Goal: Information Seeking & Learning: Learn about a topic

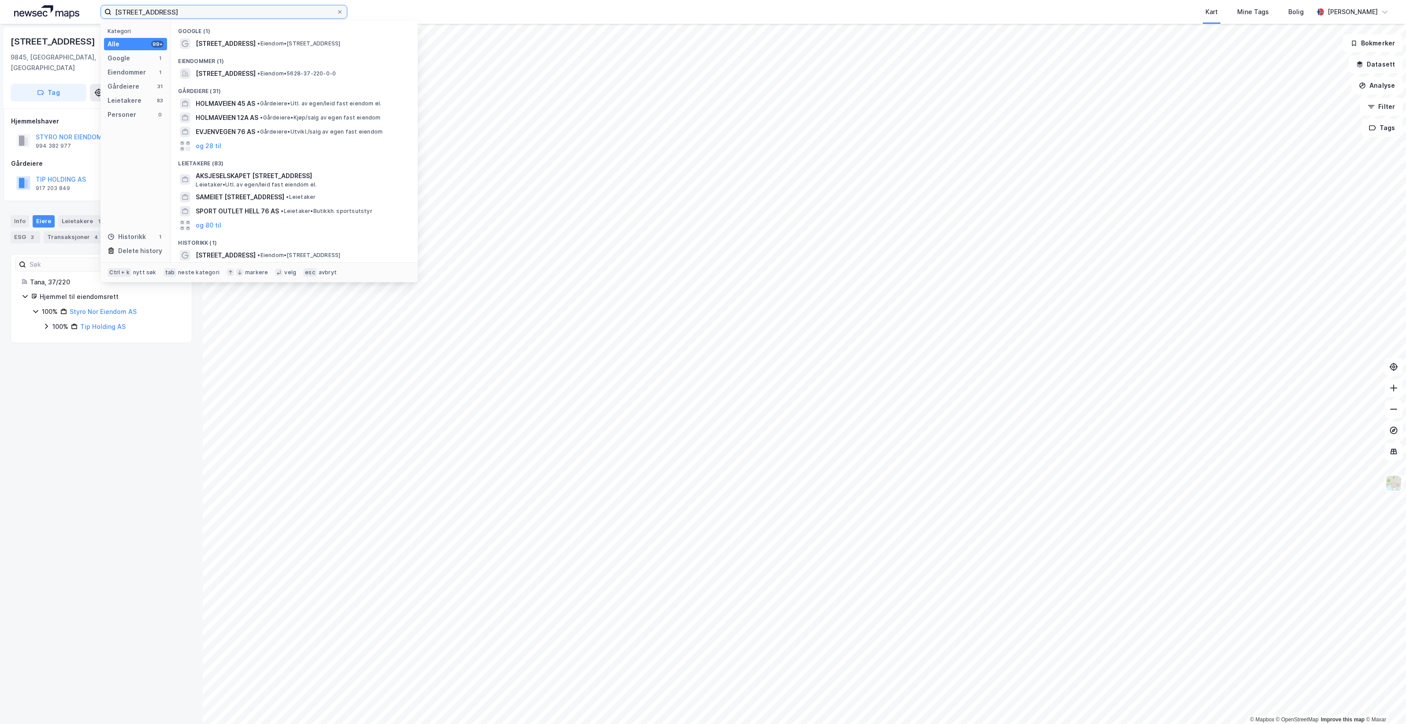
click at [260, 13] on input "[STREET_ADDRESS]" at bounding box center [224, 11] width 225 height 13
click at [260, 12] on input "[STREET_ADDRESS]" at bounding box center [224, 11] width 225 height 13
click at [225, 12] on input "[STREET_ADDRESS]" at bounding box center [224, 11] width 225 height 13
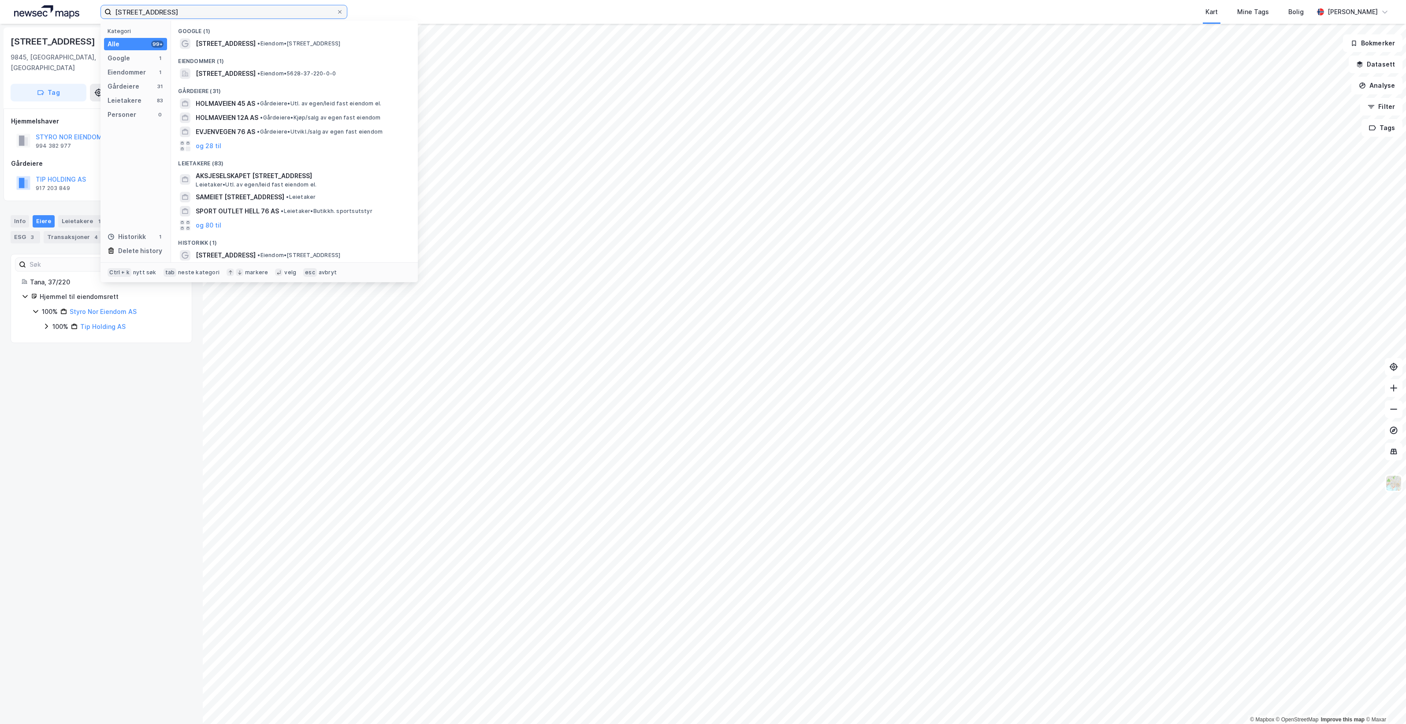
click at [224, 12] on input "[STREET_ADDRESS]" at bounding box center [224, 11] width 225 height 13
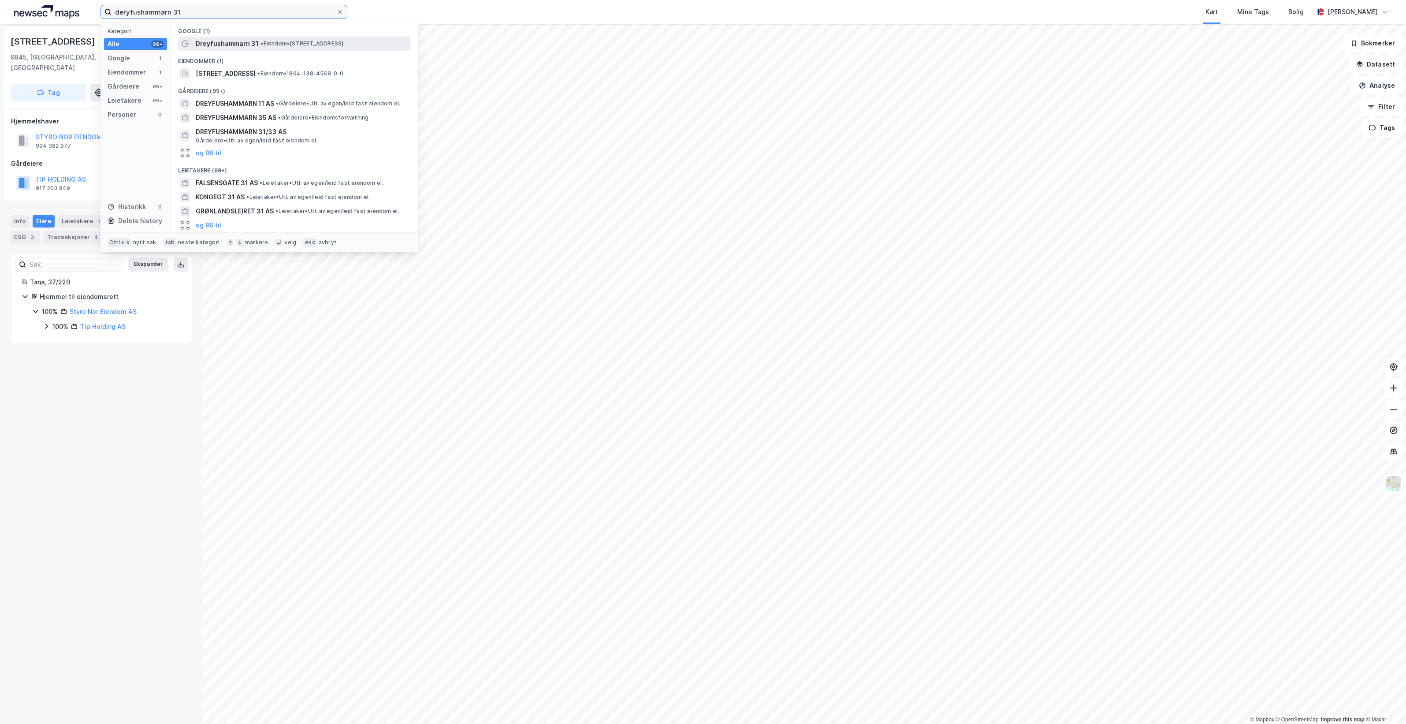
type input "deryfushammarn 31"
click at [289, 45] on span "• Eiendom • [STREET_ADDRESS]" at bounding box center [302, 43] width 83 height 7
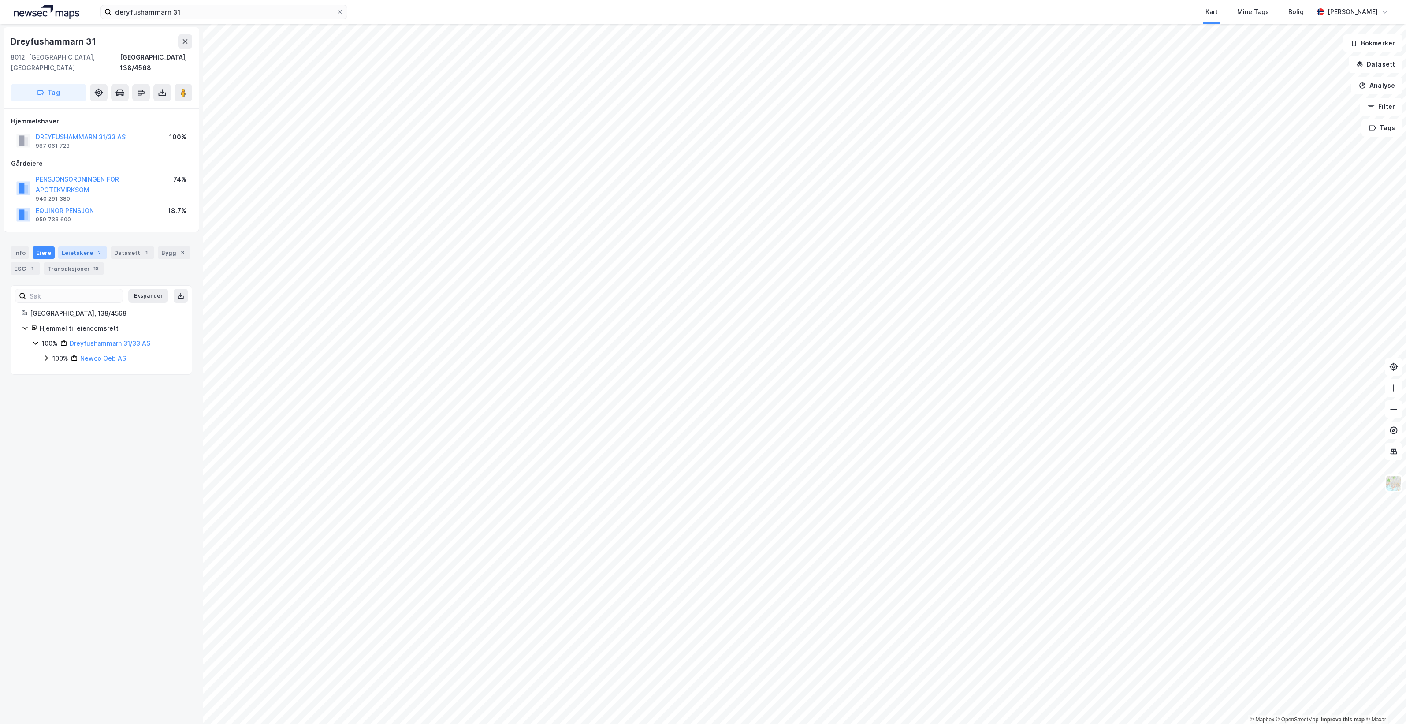
click at [85, 246] on div "Leietakere 2" at bounding box center [82, 252] width 49 height 12
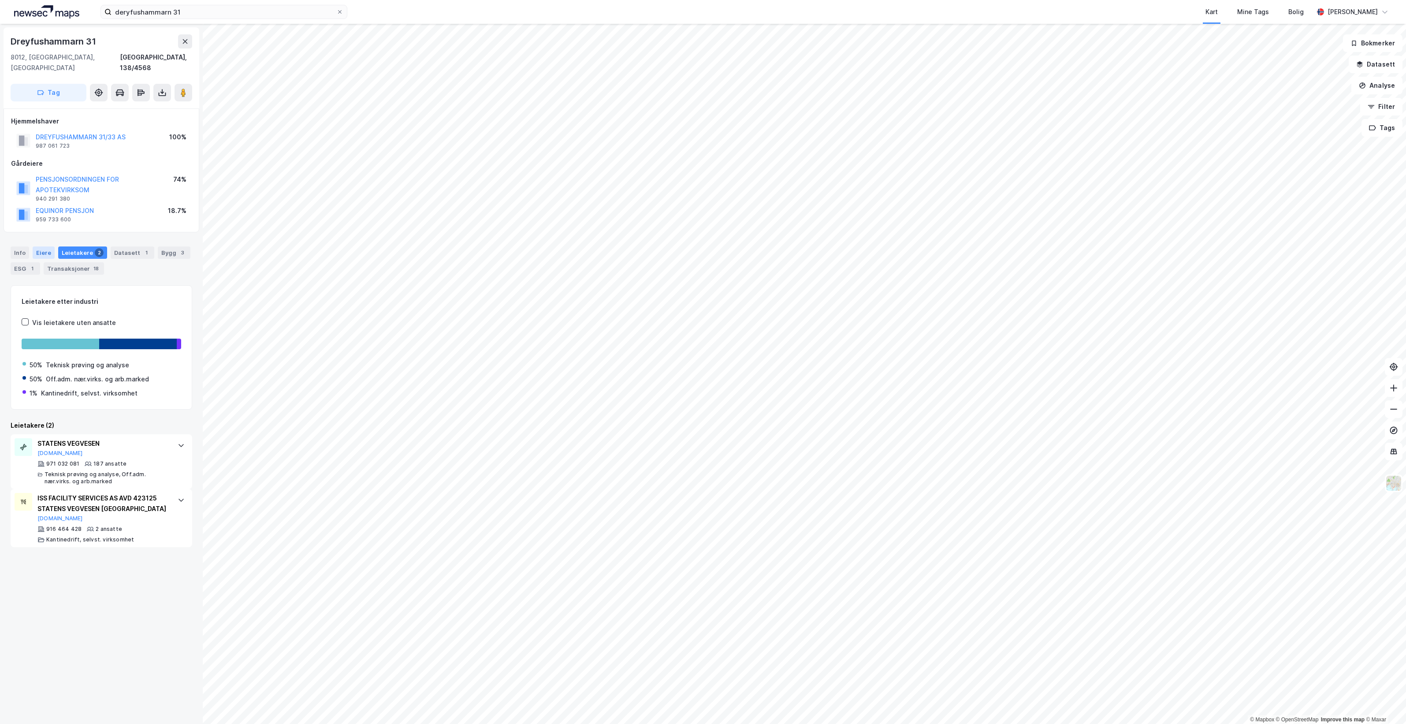
click at [36, 246] on div "Eiere" at bounding box center [44, 252] width 22 height 12
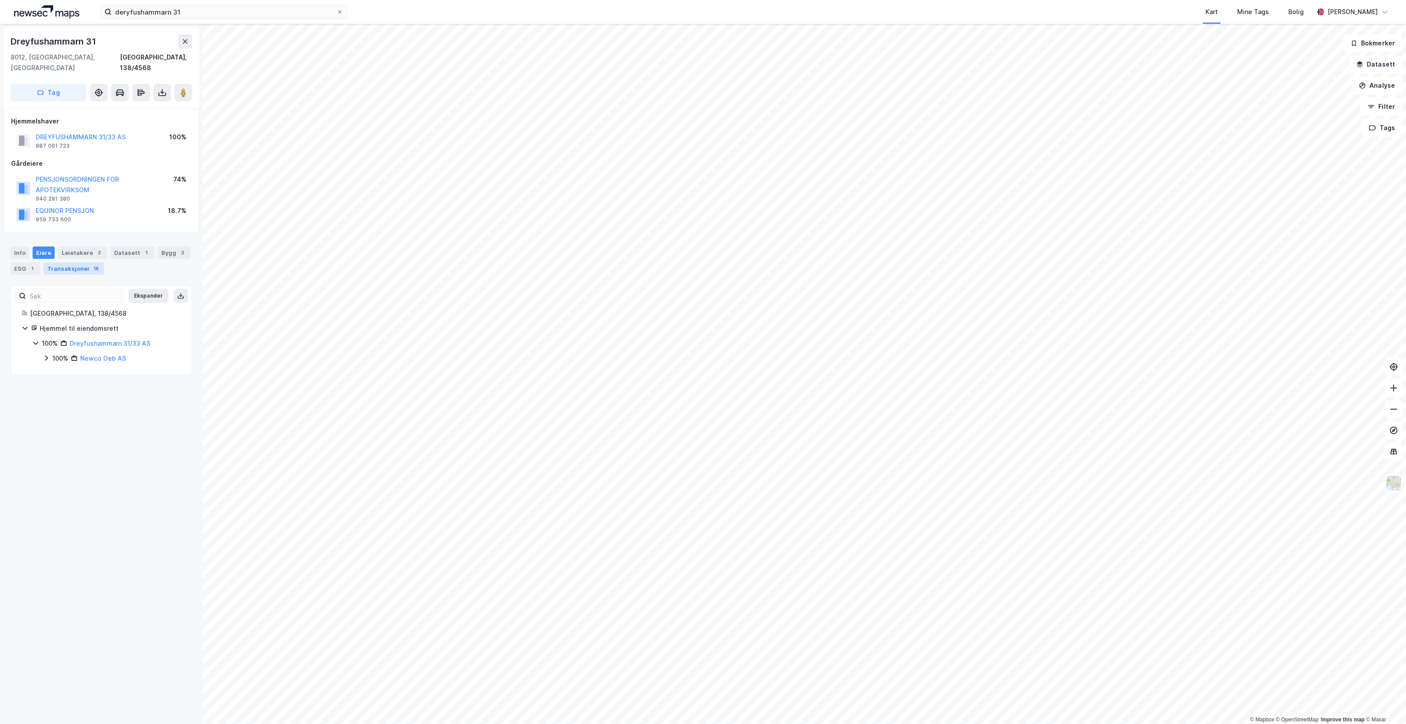
click at [80, 262] on div "Transaksjoner 18" at bounding box center [74, 268] width 60 height 12
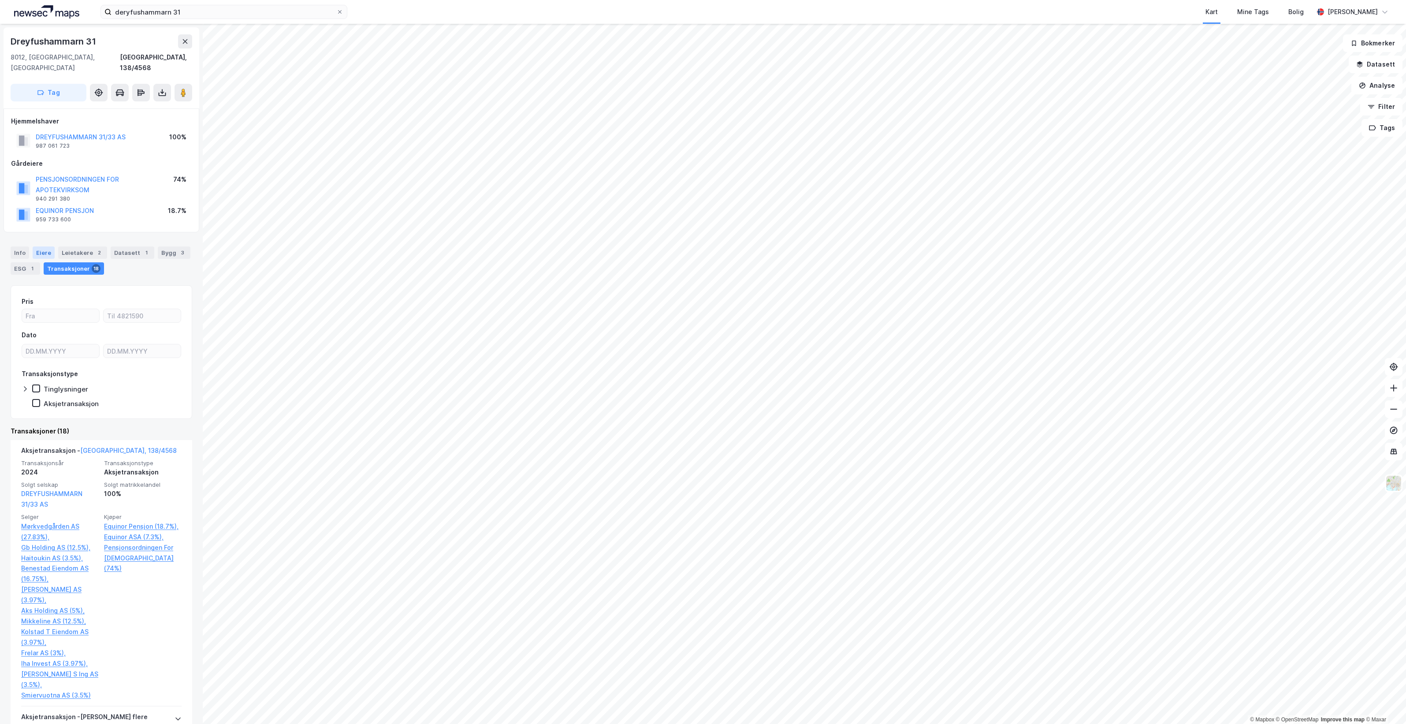
click at [45, 246] on div "Eiere" at bounding box center [44, 252] width 22 height 12
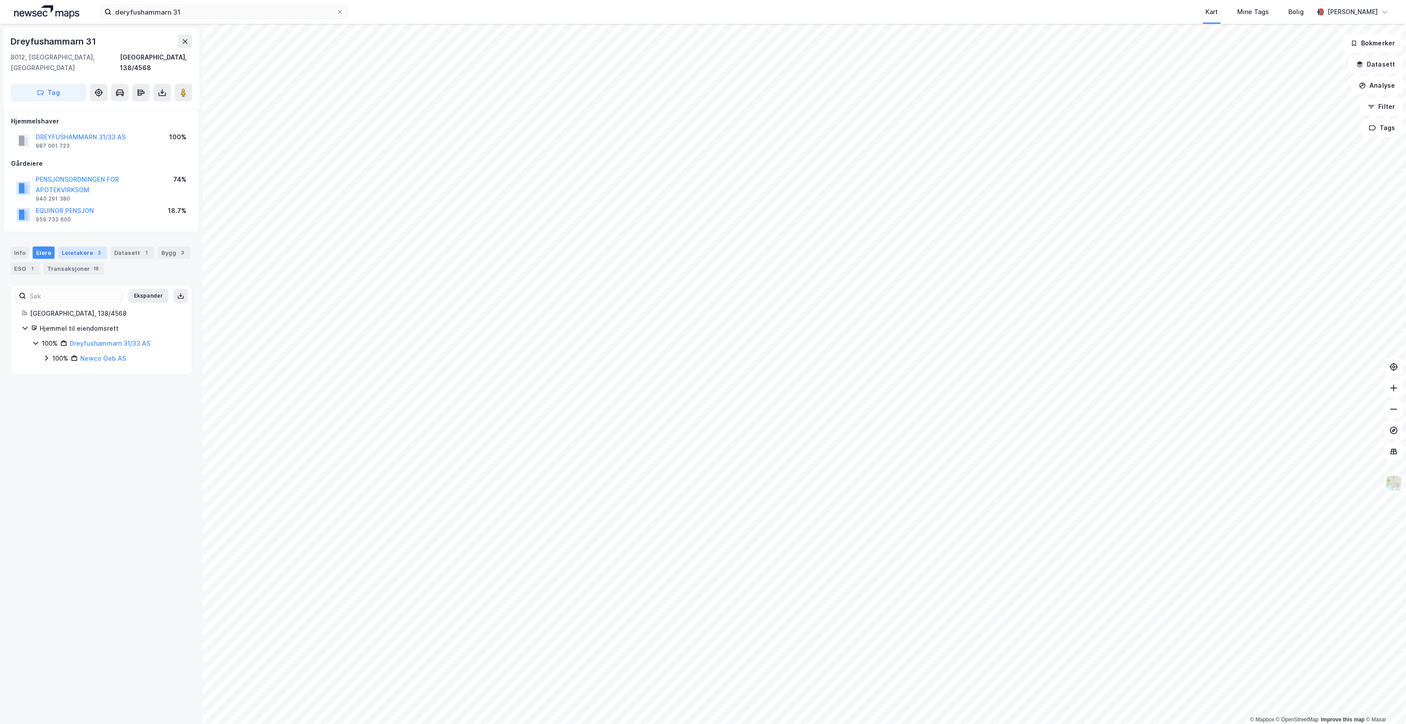
click at [84, 246] on div "Leietakere 2" at bounding box center [82, 252] width 49 height 12
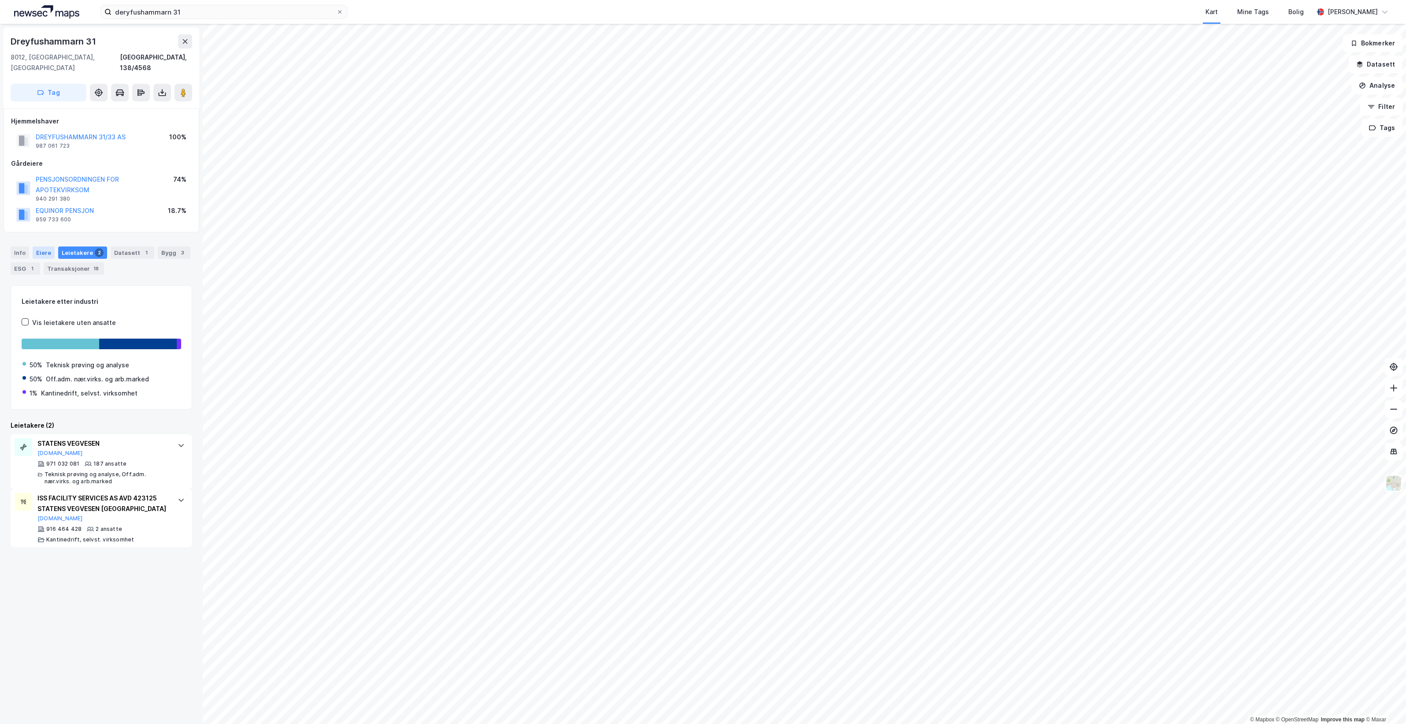
click at [51, 246] on div "Eiere" at bounding box center [44, 252] width 22 height 12
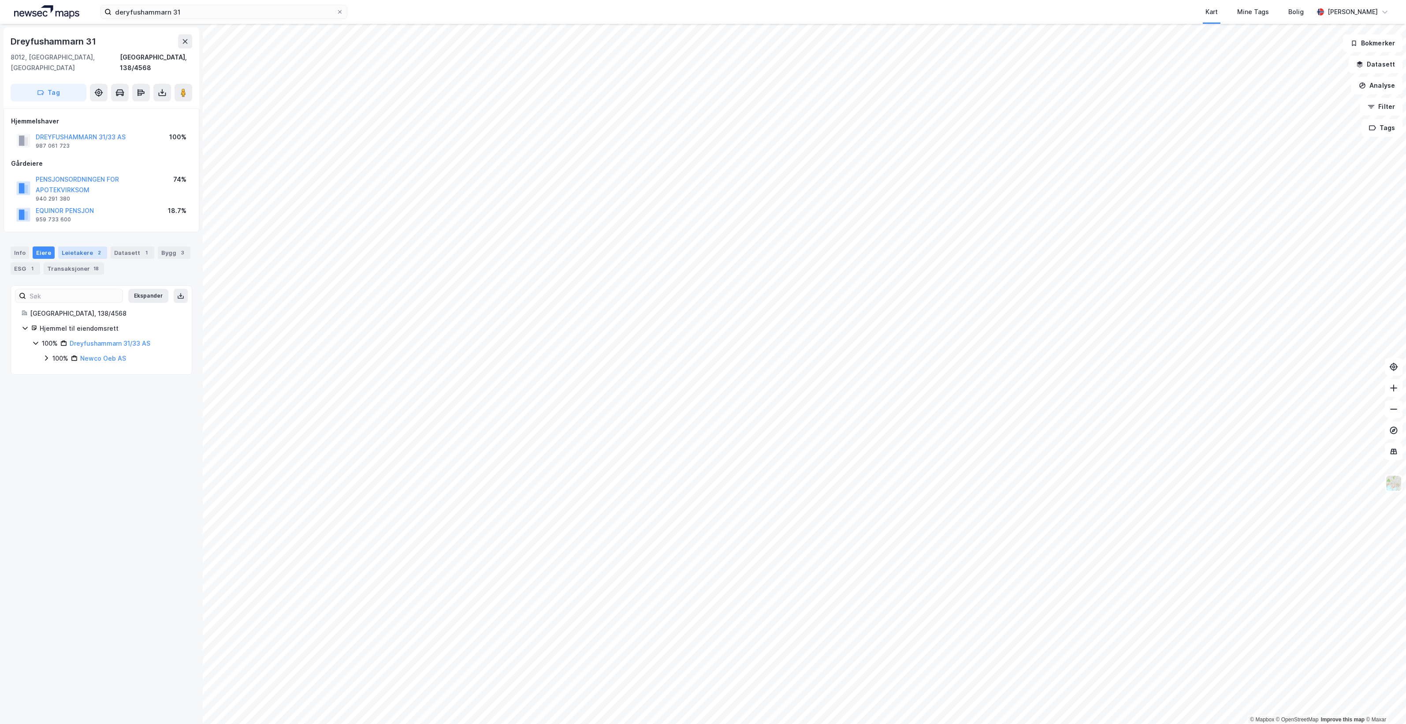
click at [64, 246] on div "Leietakere 2" at bounding box center [82, 252] width 49 height 12
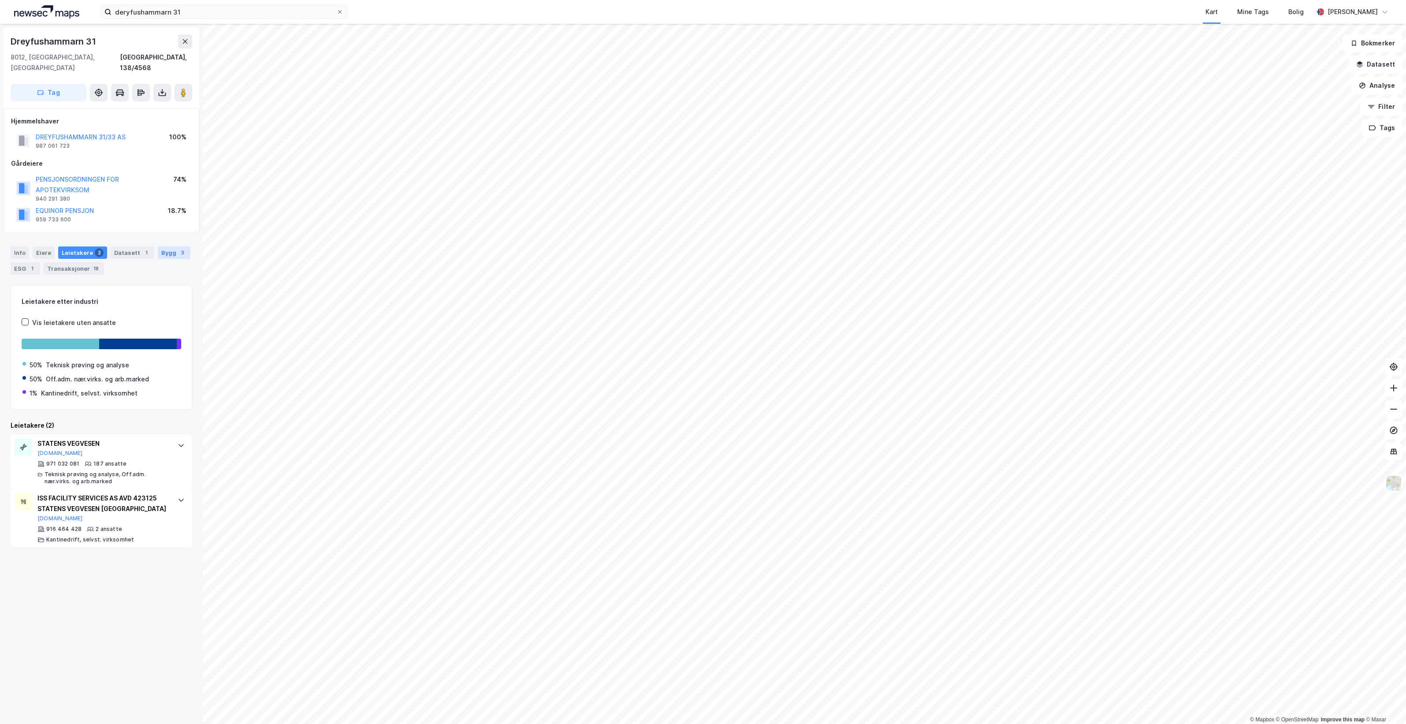
click at [158, 246] on div "Bygg 3" at bounding box center [174, 252] width 33 height 12
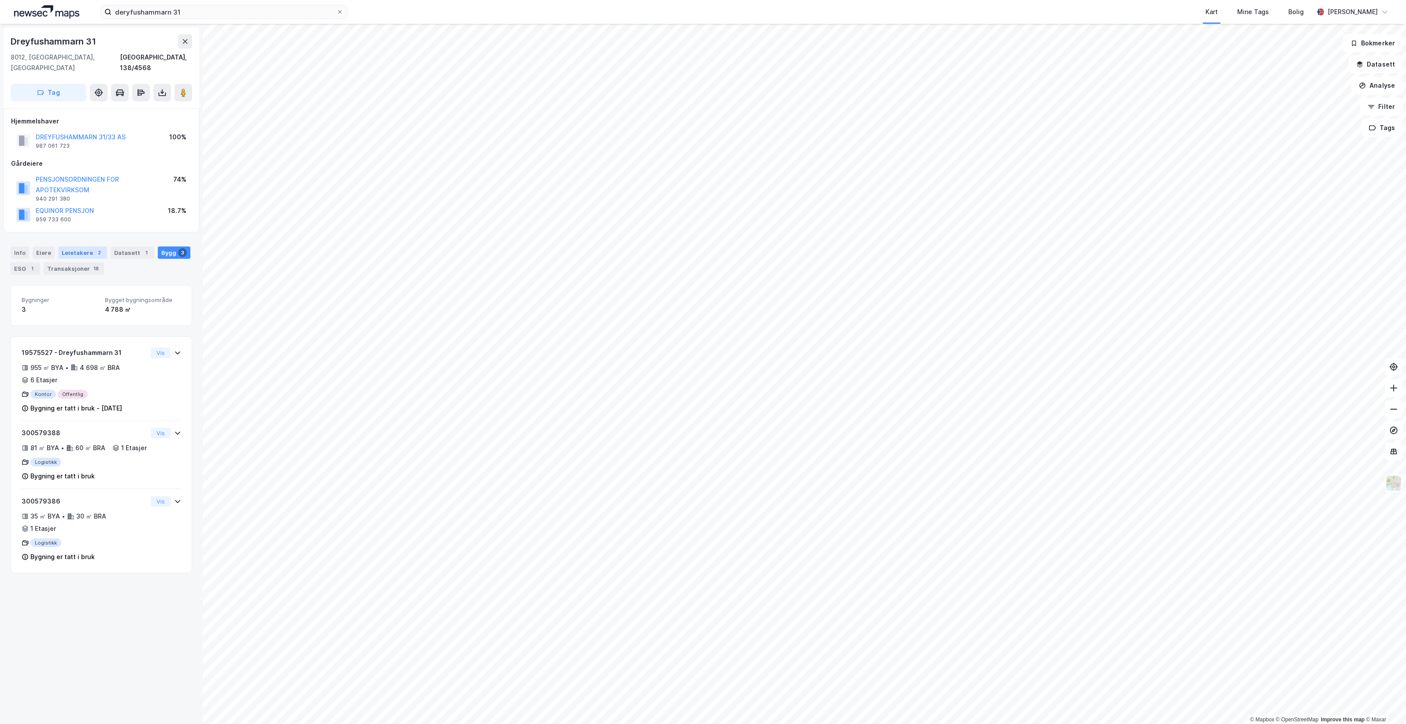
click at [66, 246] on div "Leietakere 2" at bounding box center [82, 252] width 49 height 12
